Goal: Task Accomplishment & Management: Use online tool/utility

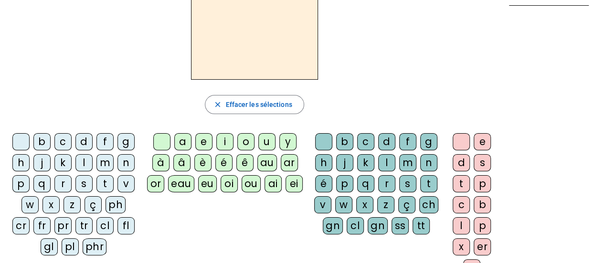
scroll to position [65, 0]
click at [41, 144] on div "b" at bounding box center [41, 142] width 17 height 17
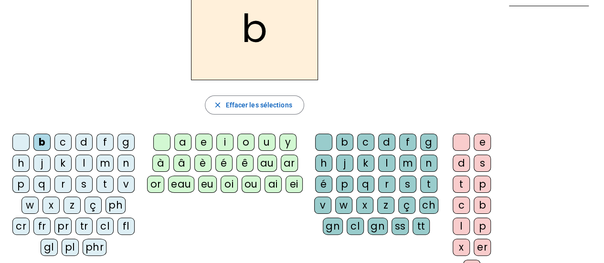
click at [248, 184] on div "ou" at bounding box center [251, 184] width 19 height 17
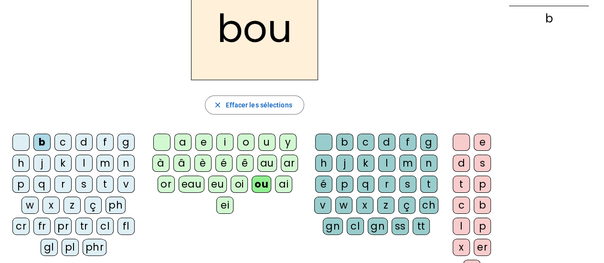
click at [384, 185] on div "r" at bounding box center [386, 184] width 17 height 17
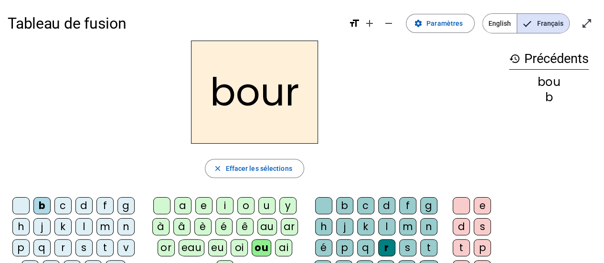
scroll to position [0, 0]
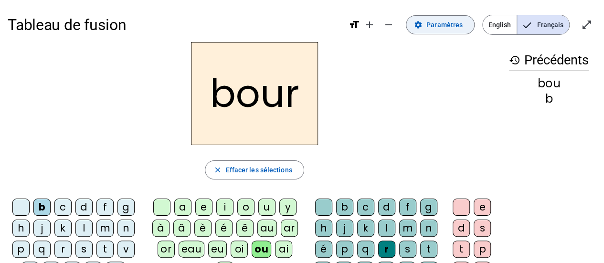
click at [450, 20] on span "Paramètres" at bounding box center [444, 24] width 36 height 11
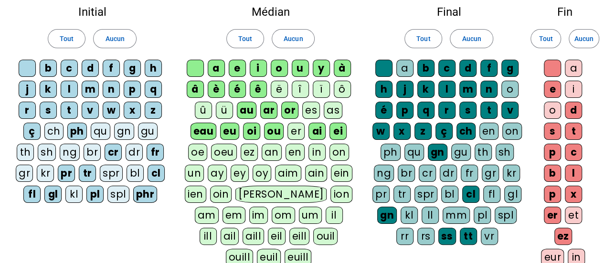
scroll to position [56, 0]
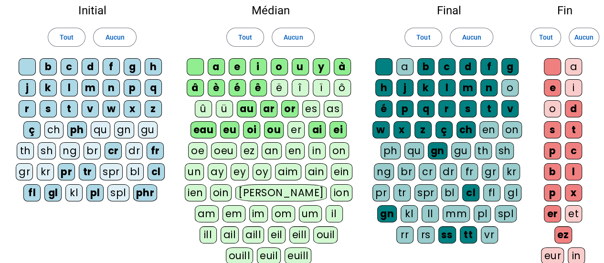
click at [419, 234] on div "rs" at bounding box center [425, 234] width 17 height 17
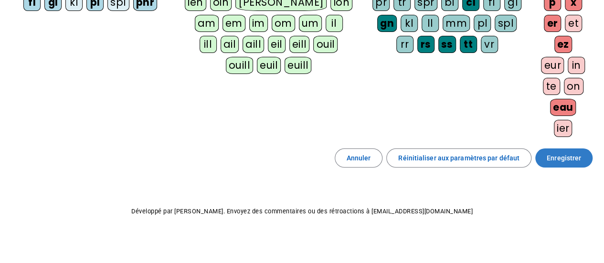
click at [558, 155] on span "Enregistrer" at bounding box center [564, 157] width 34 height 11
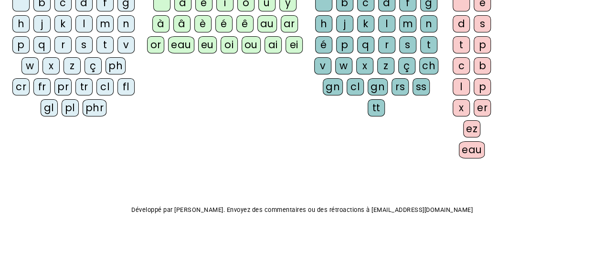
scroll to position [69, 0]
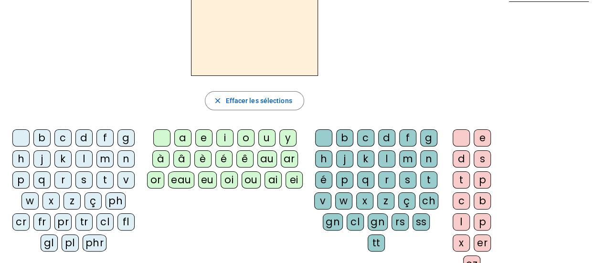
click at [41, 138] on div "b" at bounding box center [41, 137] width 17 height 17
click at [249, 181] on div "ou" at bounding box center [251, 179] width 19 height 17
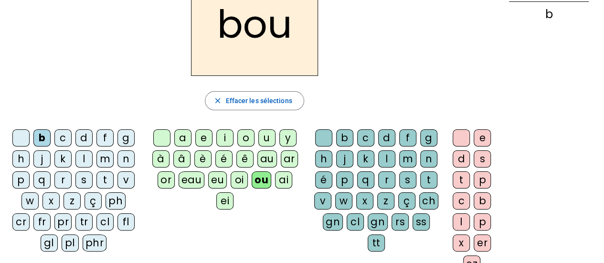
click at [395, 220] on div "rs" at bounding box center [400, 221] width 17 height 17
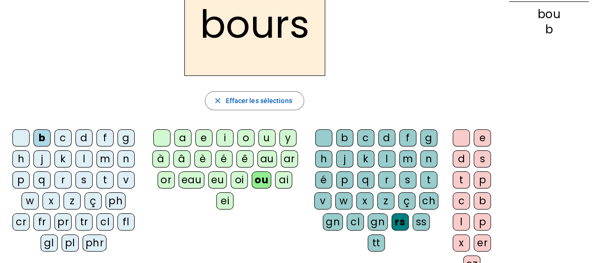
click at [480, 141] on div "e" at bounding box center [482, 137] width 17 height 17
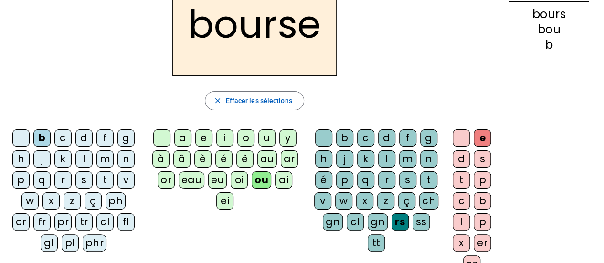
click at [62, 140] on div "c" at bounding box center [62, 137] width 17 height 17
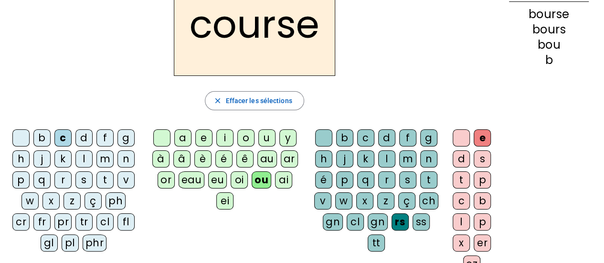
click at [21, 138] on div at bounding box center [20, 137] width 17 height 17
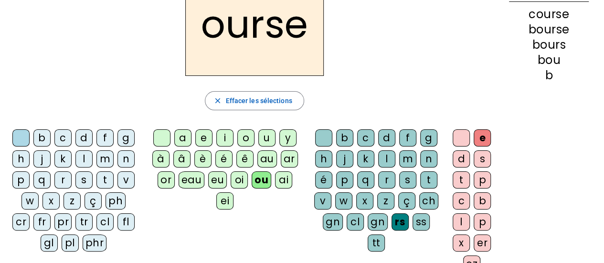
click at [24, 140] on div at bounding box center [20, 137] width 17 height 17
click at [459, 138] on div at bounding box center [461, 137] width 17 height 17
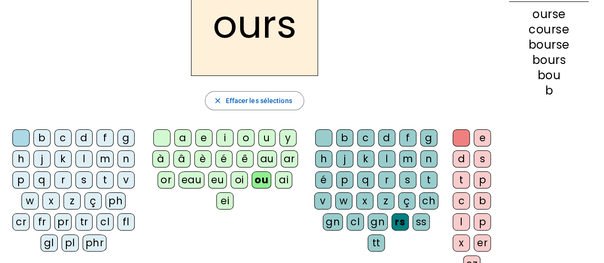
click at [104, 180] on div "t" at bounding box center [104, 179] width 17 height 17
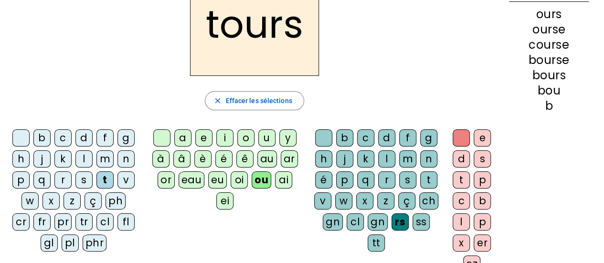
click at [460, 134] on div at bounding box center [461, 137] width 17 height 17
click at [466, 138] on div at bounding box center [461, 137] width 17 height 17
click at [325, 136] on div at bounding box center [323, 137] width 17 height 17
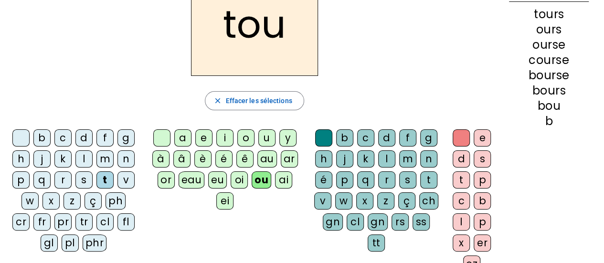
click at [387, 179] on div "r" at bounding box center [386, 179] width 17 height 17
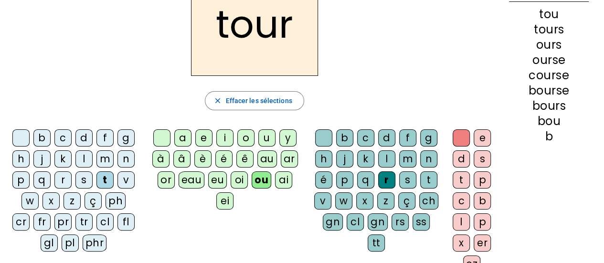
click at [102, 135] on div "f" at bounding box center [104, 137] width 17 height 17
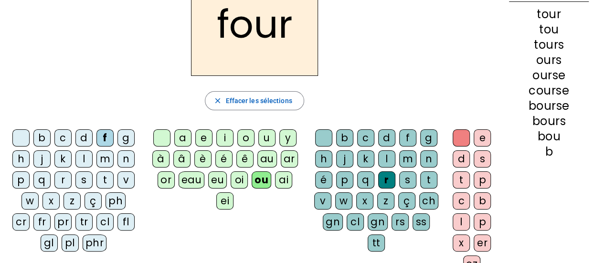
click at [42, 159] on div "j" at bounding box center [41, 158] width 17 height 17
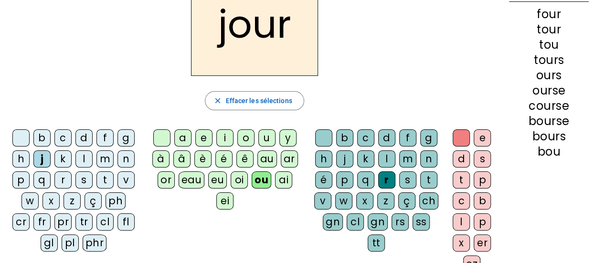
click at [20, 182] on div "p" at bounding box center [20, 179] width 17 height 17
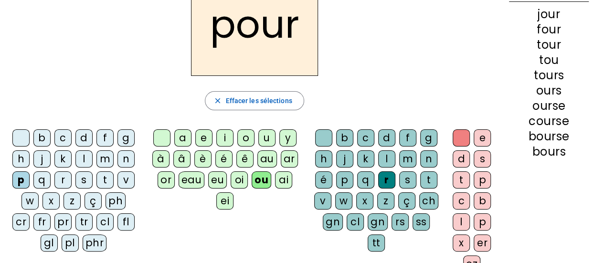
click at [63, 138] on div "c" at bounding box center [62, 137] width 17 height 17
